Goal: Task Accomplishment & Management: Use online tool/utility

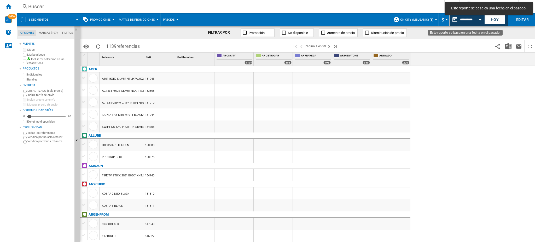
click at [479, 20] on div "Open calendar" at bounding box center [480, 19] width 3 height 1
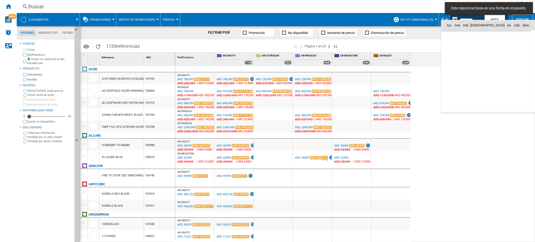
scroll to position [2422, 0]
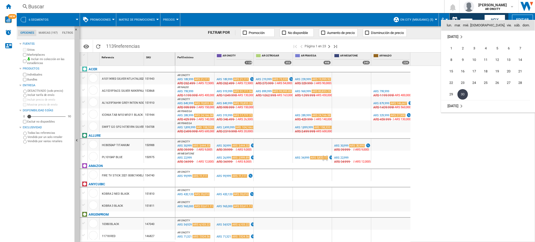
click at [454, 106] on span "oct. 25" at bounding box center [452, 106] width 11 height 4
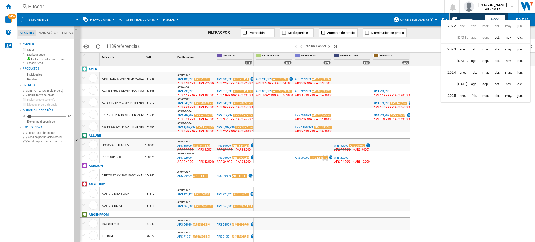
scroll to position [13, 0]
click at [499, 96] on span "oct." at bounding box center [496, 94] width 11 height 11
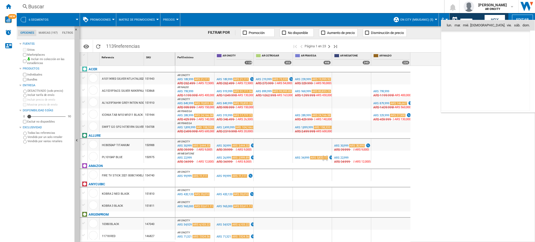
scroll to position [2491, 0]
click at [485, 48] on span "2" at bounding box center [485, 48] width 11 height 11
type input "**********"
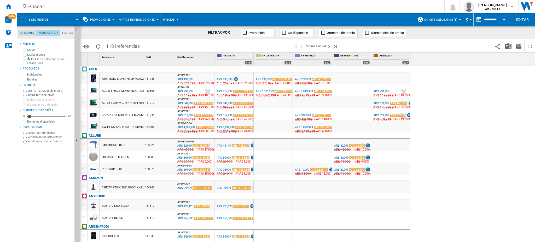
click at [47, 36] on md-tab-item "Marcas (197)" at bounding box center [48, 33] width 24 height 6
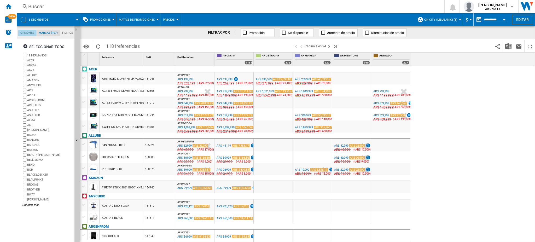
click at [26, 33] on md-tab-item "Opciones" at bounding box center [27, 33] width 18 height 6
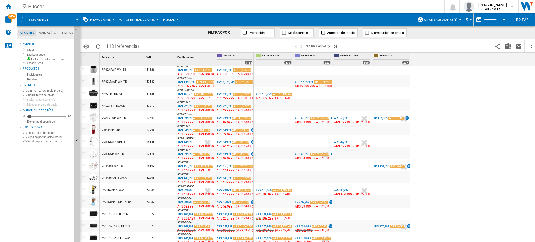
scroll to position [468, 0]
